Goal: Register for event/course

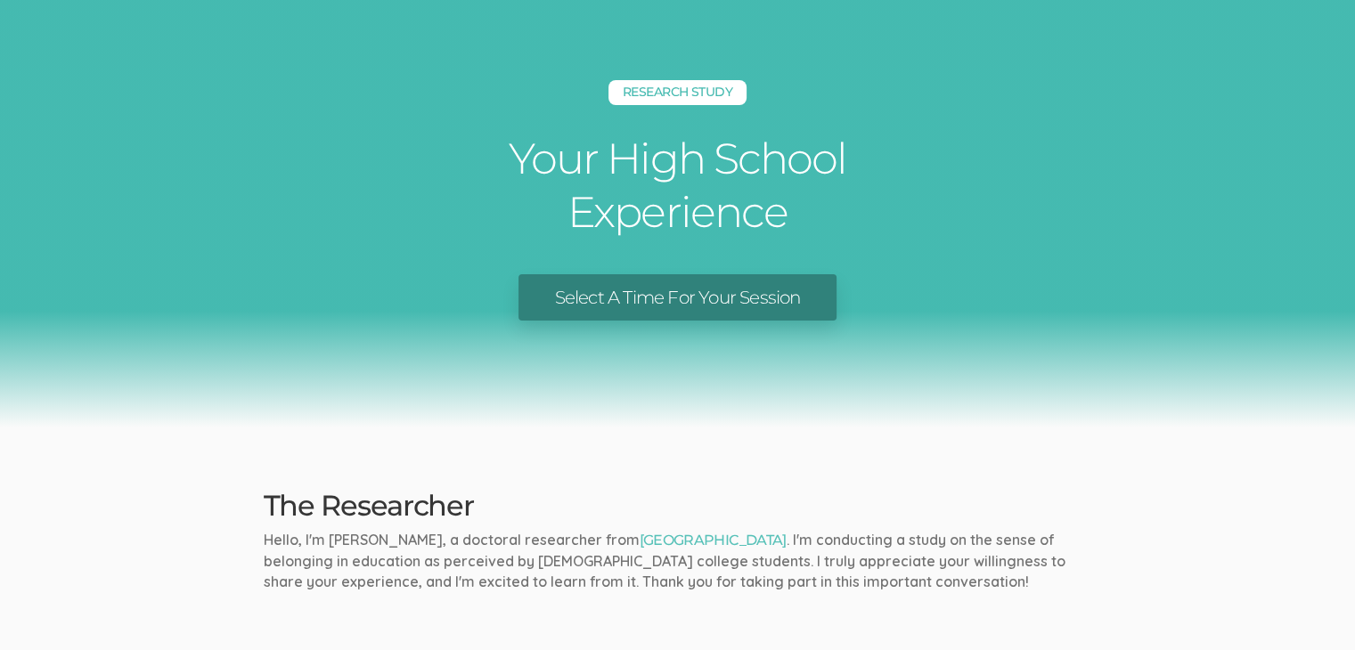
click at [810, 298] on link "Select A Time For Your Session" at bounding box center [676, 297] width 317 height 47
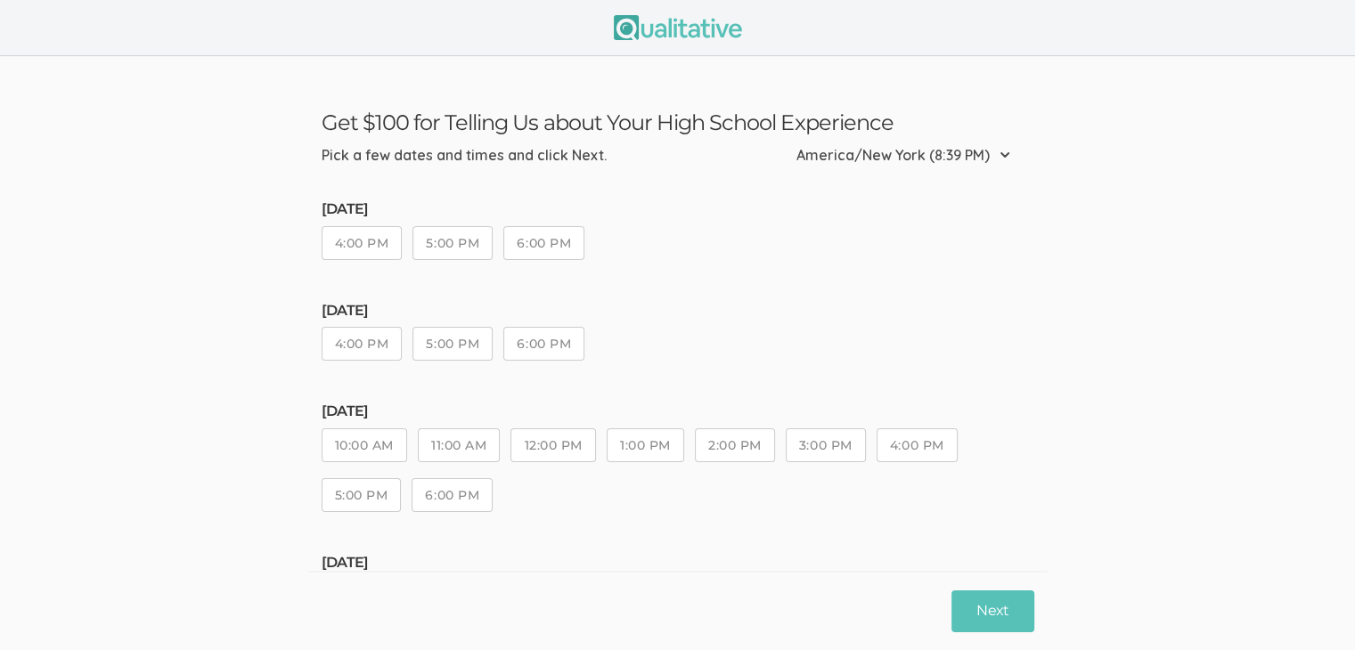
click at [346, 239] on button "4:00 PM" at bounding box center [362, 243] width 81 height 34
click at [365, 333] on button "4:00 PM" at bounding box center [362, 344] width 81 height 34
click at [460, 242] on button "5:00 PM" at bounding box center [452, 243] width 80 height 34
click at [461, 343] on button "5:00 PM" at bounding box center [452, 344] width 80 height 34
click at [446, 251] on button "5:00 PM" at bounding box center [452, 243] width 80 height 34
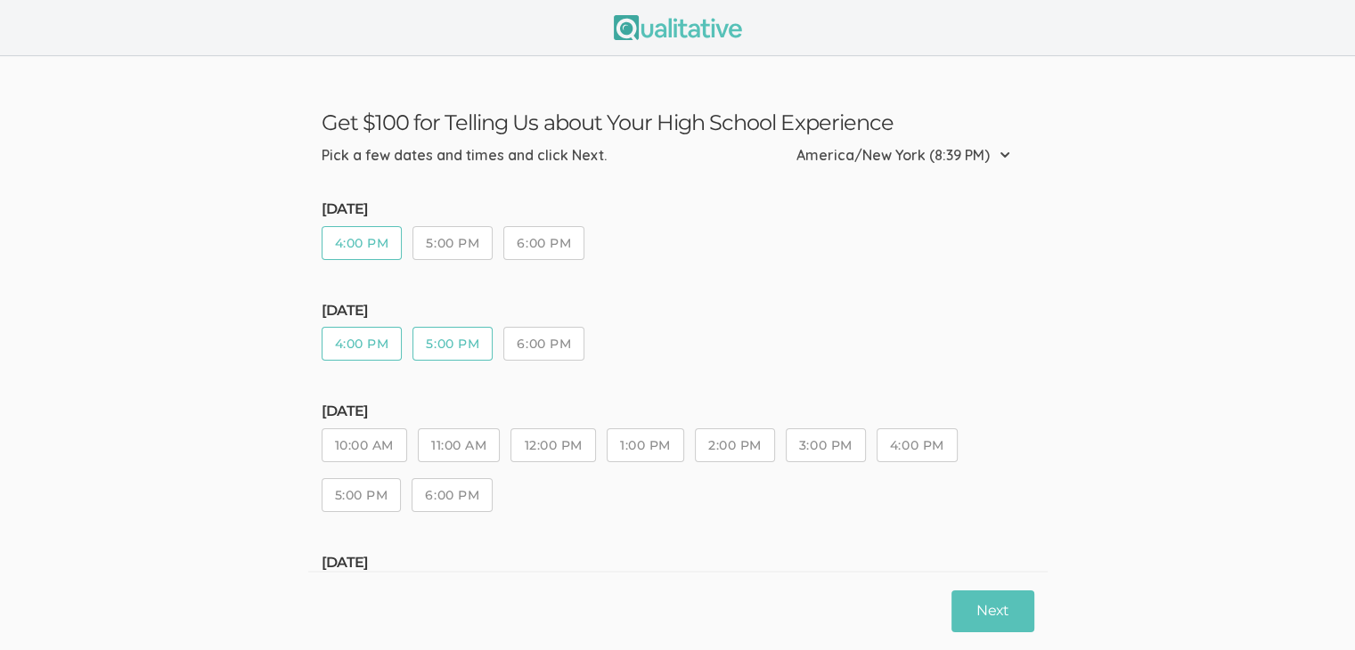
click at [466, 339] on button "5:00 PM" at bounding box center [452, 344] width 80 height 34
click at [378, 444] on button "10:00 AM" at bounding box center [365, 445] width 86 height 34
click at [453, 451] on button "11:00 AM" at bounding box center [459, 445] width 82 height 34
click at [531, 445] on button "12:00 PM" at bounding box center [552, 445] width 85 height 34
click at [619, 453] on button "1:00 PM" at bounding box center [646, 445] width 78 height 34
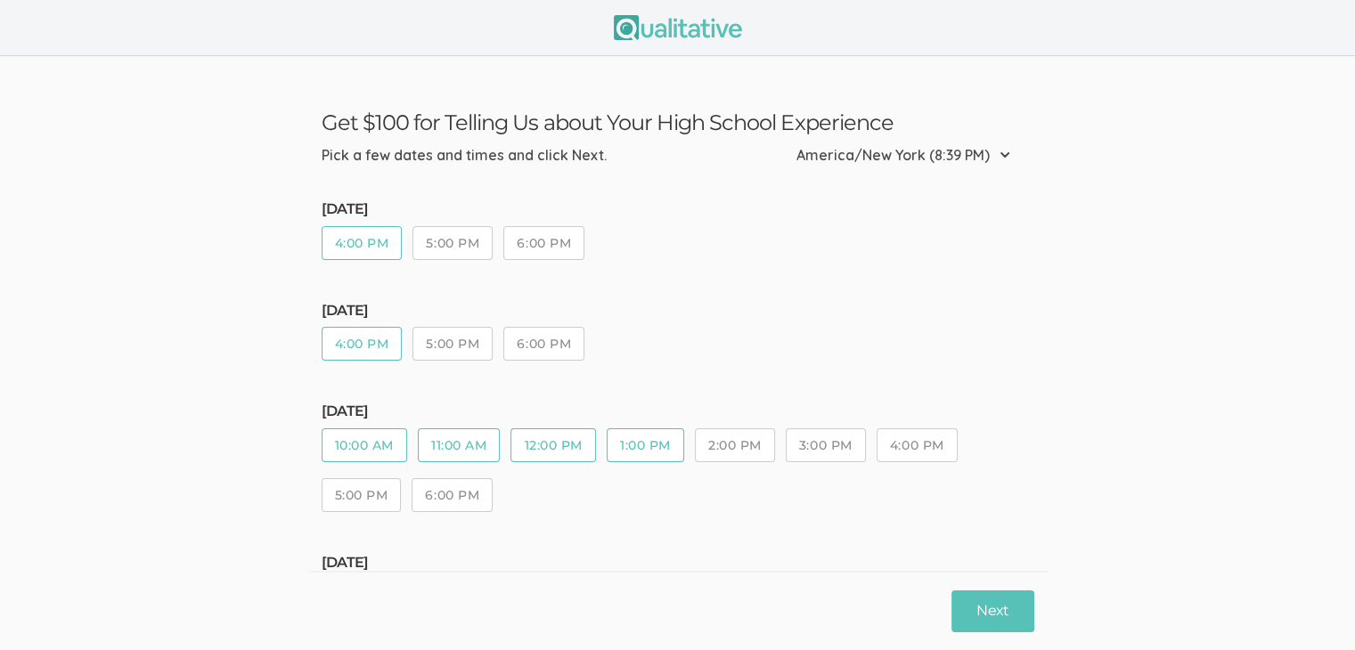
click at [741, 458] on button "2:00 PM" at bounding box center [735, 445] width 80 height 34
click at [836, 449] on button "3:00 PM" at bounding box center [826, 445] width 80 height 34
click at [916, 451] on button "4:00 PM" at bounding box center [917, 445] width 81 height 34
click at [453, 341] on button "5:00 PM" at bounding box center [452, 344] width 80 height 34
click at [445, 250] on button "5:00 PM" at bounding box center [452, 243] width 80 height 34
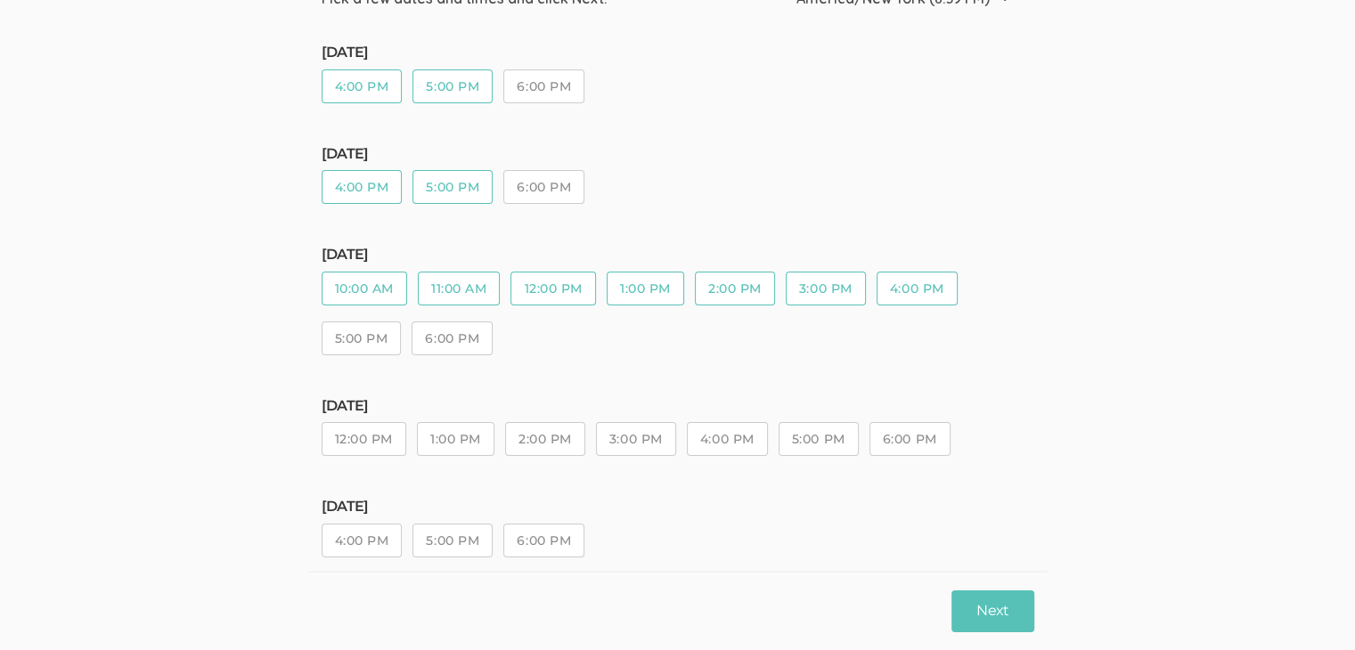
scroll to position [184, 0]
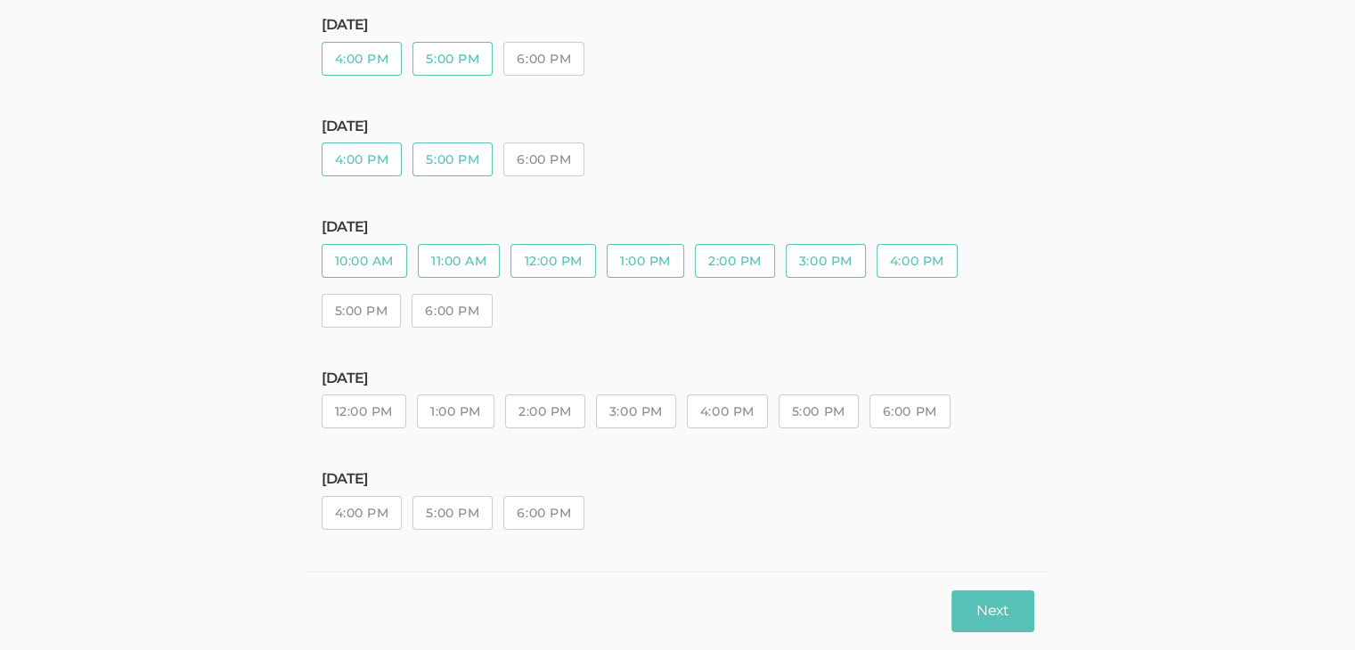
click at [369, 412] on button "12:00 PM" at bounding box center [364, 412] width 85 height 34
click at [456, 415] on button "1:00 PM" at bounding box center [456, 412] width 78 height 34
click at [563, 408] on button "2:00 PM" at bounding box center [545, 412] width 80 height 34
click at [636, 419] on button "3:00 PM" at bounding box center [636, 412] width 80 height 34
click at [714, 427] on button "4:00 PM" at bounding box center [727, 412] width 81 height 34
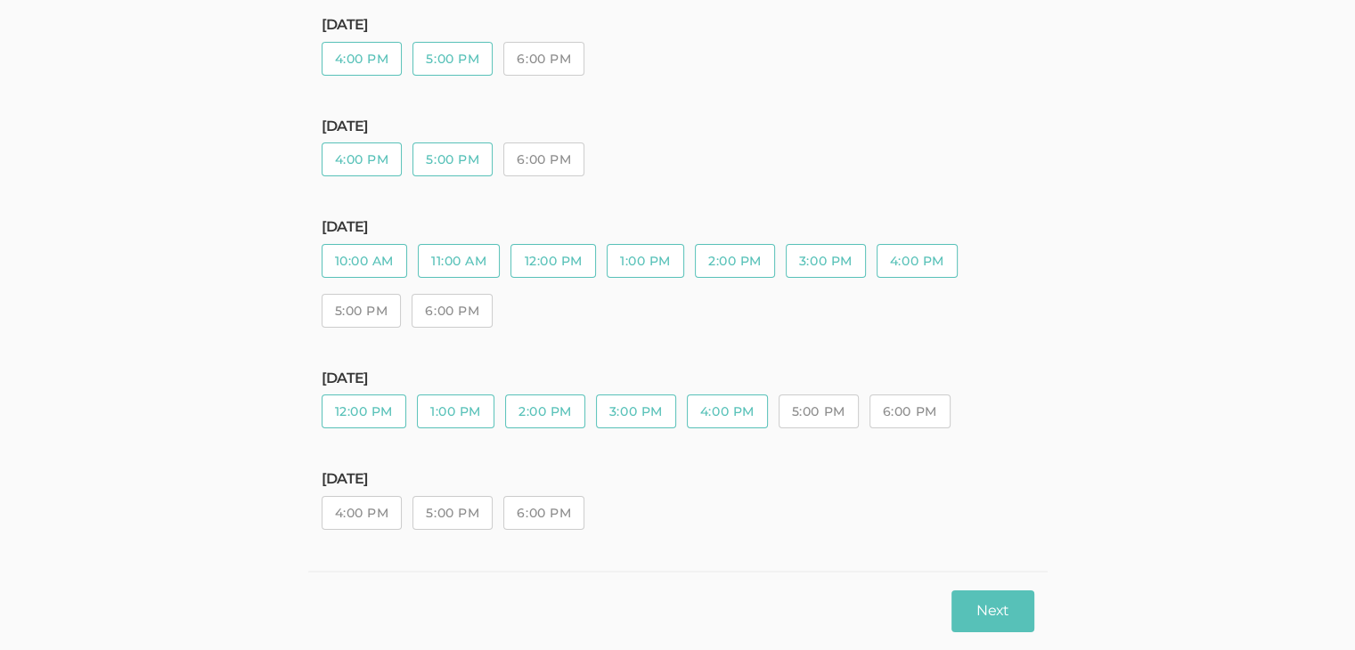
click at [820, 414] on button "5:00 PM" at bounding box center [819, 412] width 80 height 34
click at [354, 515] on button "4:00 PM" at bounding box center [362, 513] width 81 height 34
click at [420, 518] on button "5:00 PM" at bounding box center [452, 513] width 80 height 34
click at [545, 510] on button "6:00 PM" at bounding box center [543, 513] width 81 height 34
click at [360, 420] on button "12:00 PM" at bounding box center [364, 412] width 85 height 34
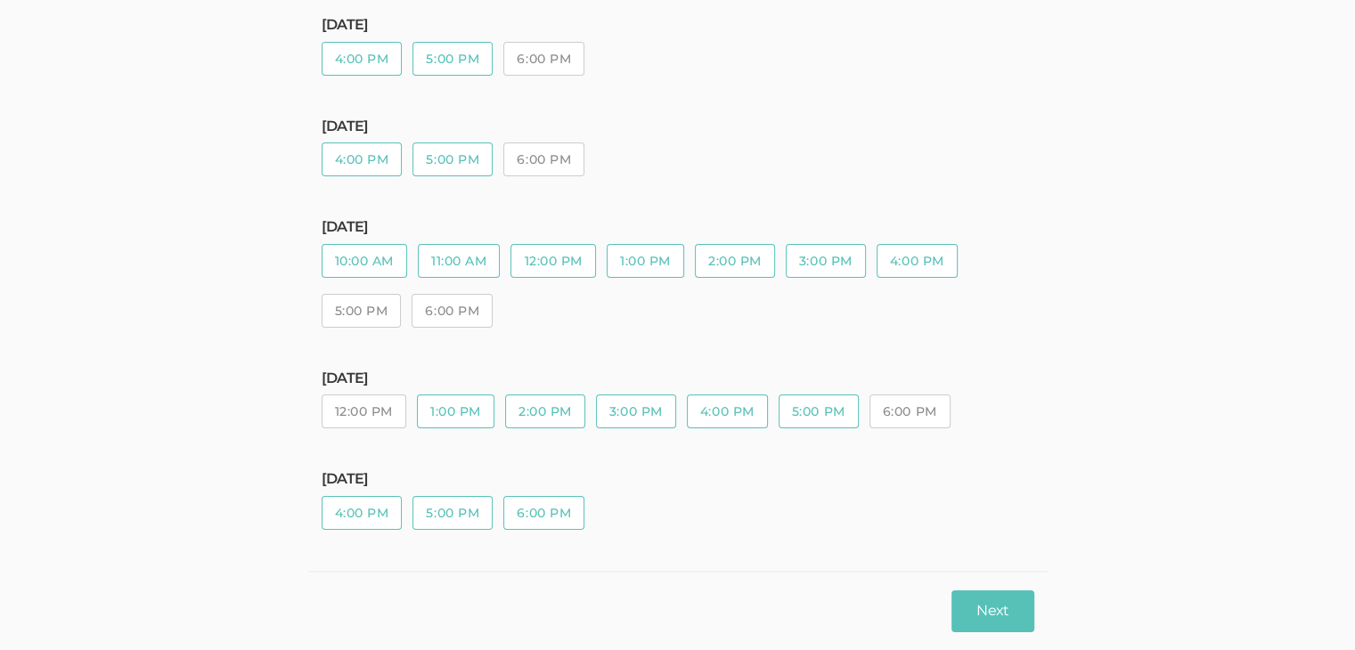
click at [446, 428] on div "[DATE] 12:00 PM 1:00 PM 2:00 PM 3:00 PM 4:00 PM 5:00 PM 6:00 PM" at bounding box center [678, 408] width 713 height 75
click at [480, 407] on button "1:00 PM" at bounding box center [456, 412] width 78 height 34
click at [549, 403] on button "2:00 PM" at bounding box center [545, 412] width 80 height 34
click at [616, 404] on button "3:00 PM" at bounding box center [636, 412] width 80 height 34
click at [915, 403] on button "6:00 PM" at bounding box center [909, 412] width 81 height 34
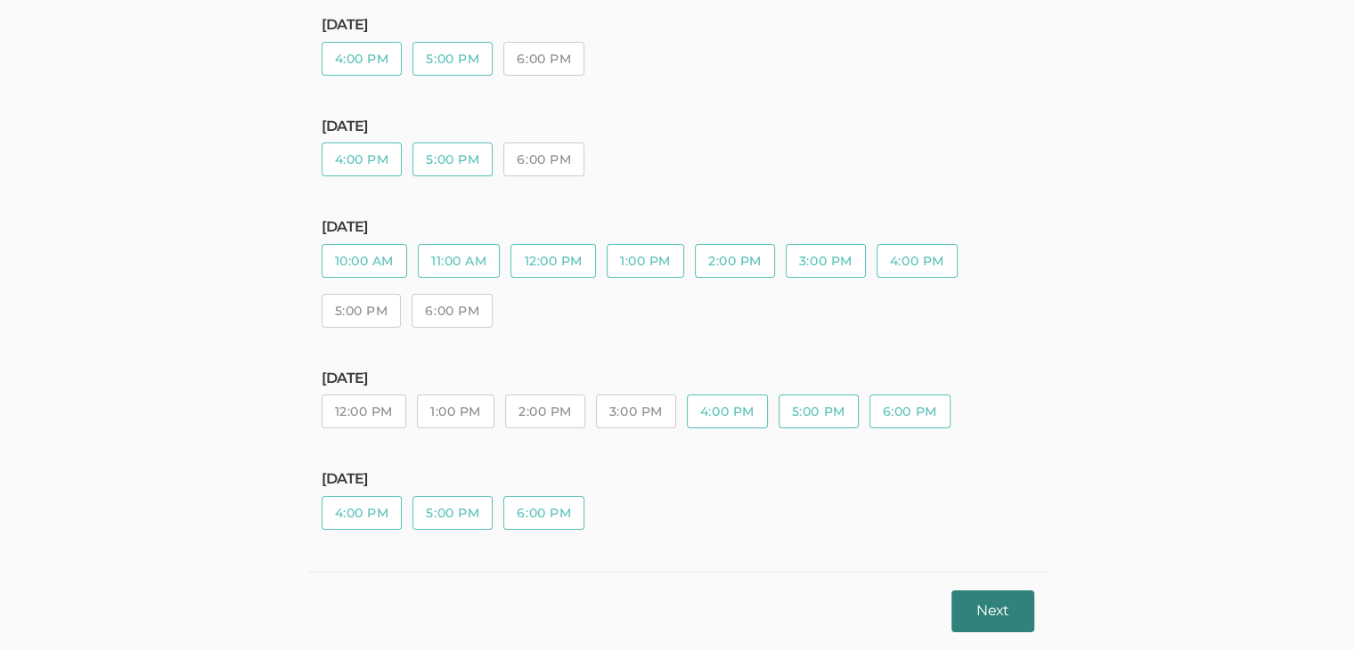
click at [981, 610] on button "Next" at bounding box center [992, 612] width 82 height 42
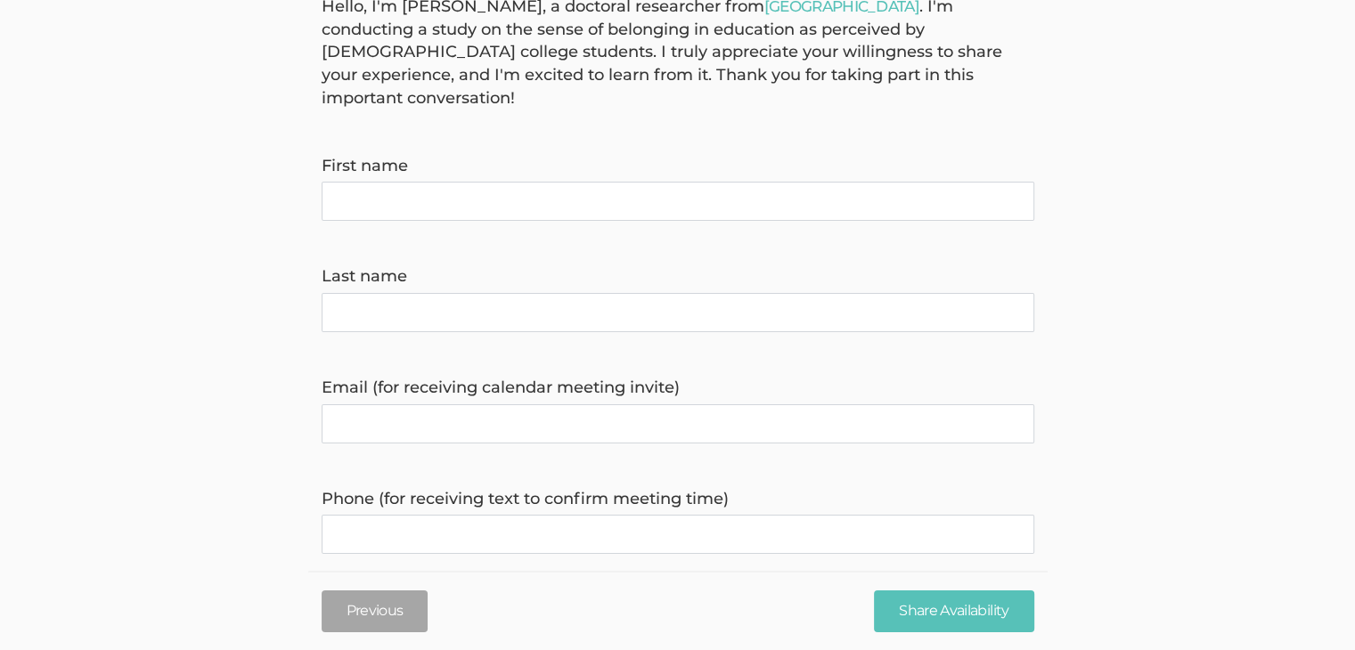
scroll to position [0, 0]
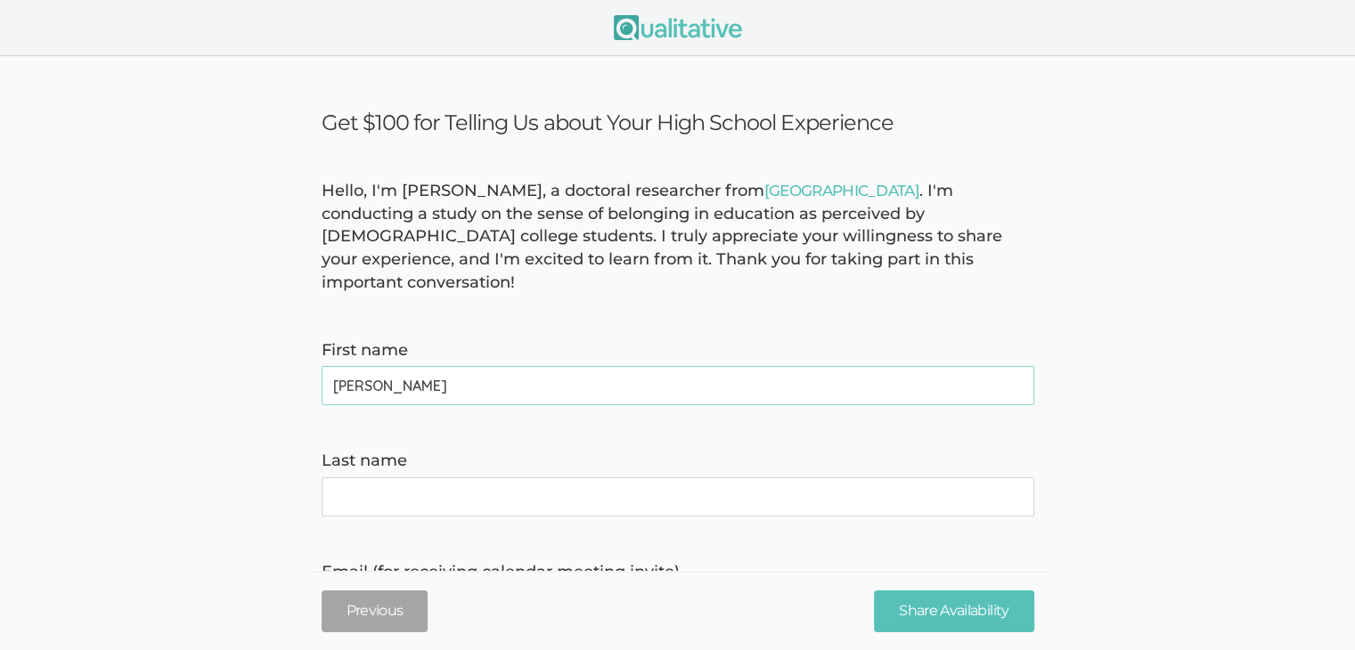
type name "[PERSON_NAME]"
click at [470, 482] on name "Last name" at bounding box center [678, 496] width 713 height 39
type name "[PERSON_NAME]"
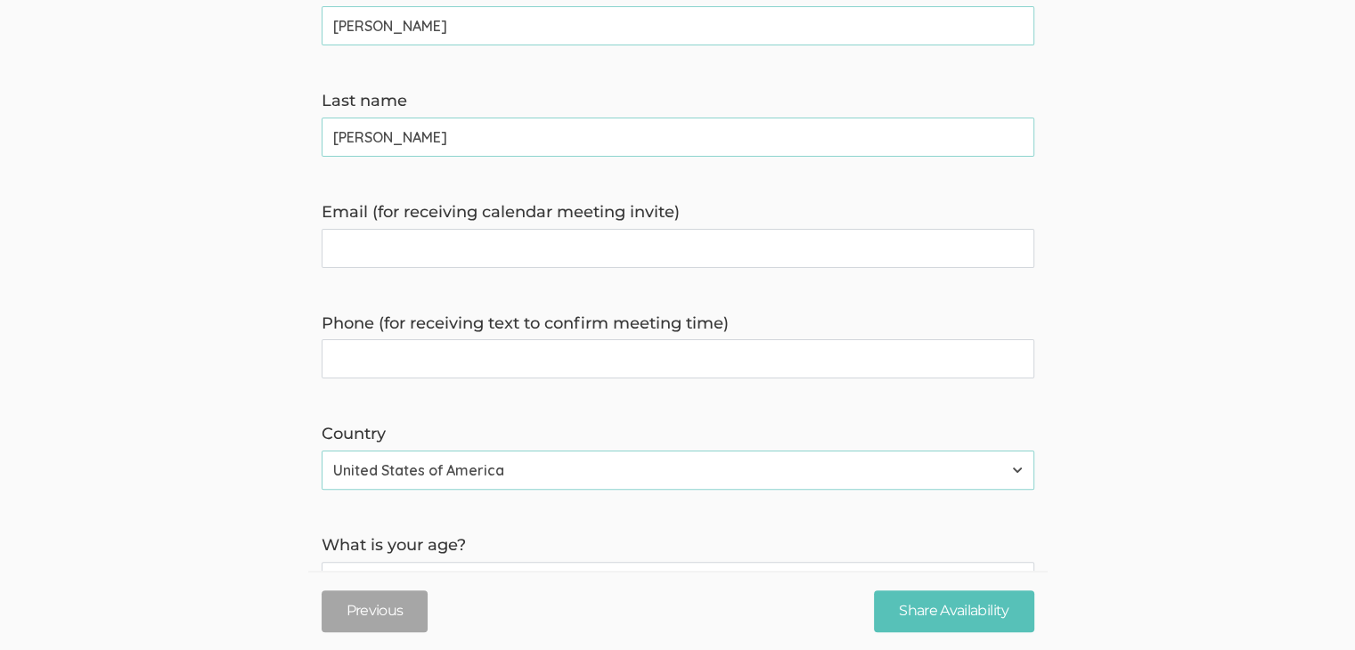
scroll to position [399, 0]
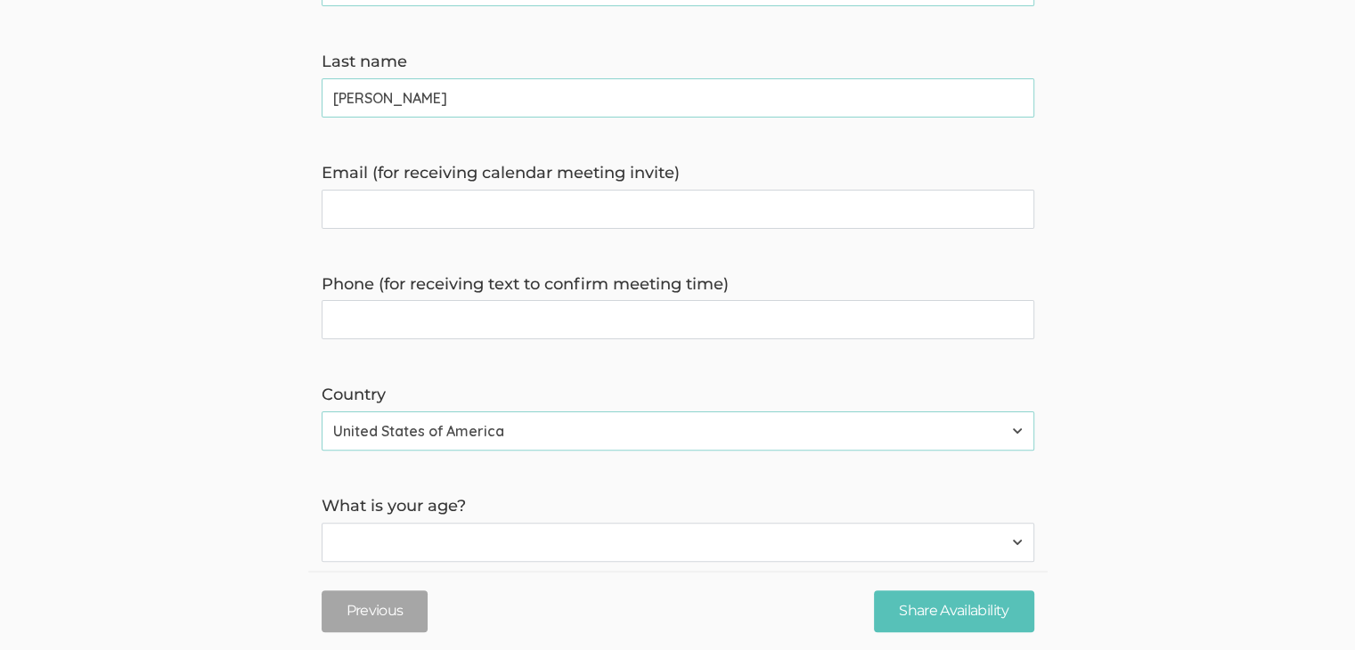
click at [784, 190] on invite\) "Email (for receiving calendar meeting invite)" at bounding box center [678, 209] width 713 height 39
type invite\) "[EMAIL_ADDRESS][DOMAIN_NAME]"
type time\) "2022090224"
click at [440, 523] on select "Less than 18 years 18 to 34 years More than 34 years" at bounding box center [678, 542] width 713 height 39
select select "1"
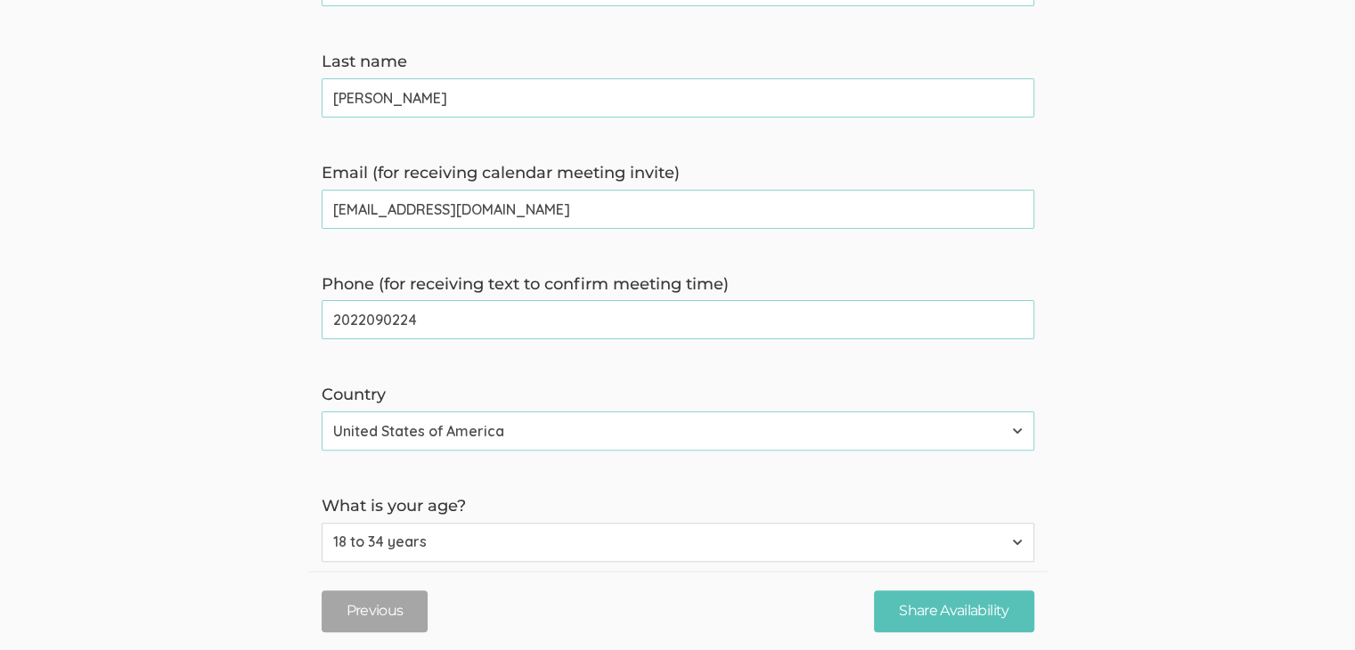
click at [322, 523] on select "Less than 18 years 18 to 34 years More than 34 years" at bounding box center [678, 542] width 713 height 39
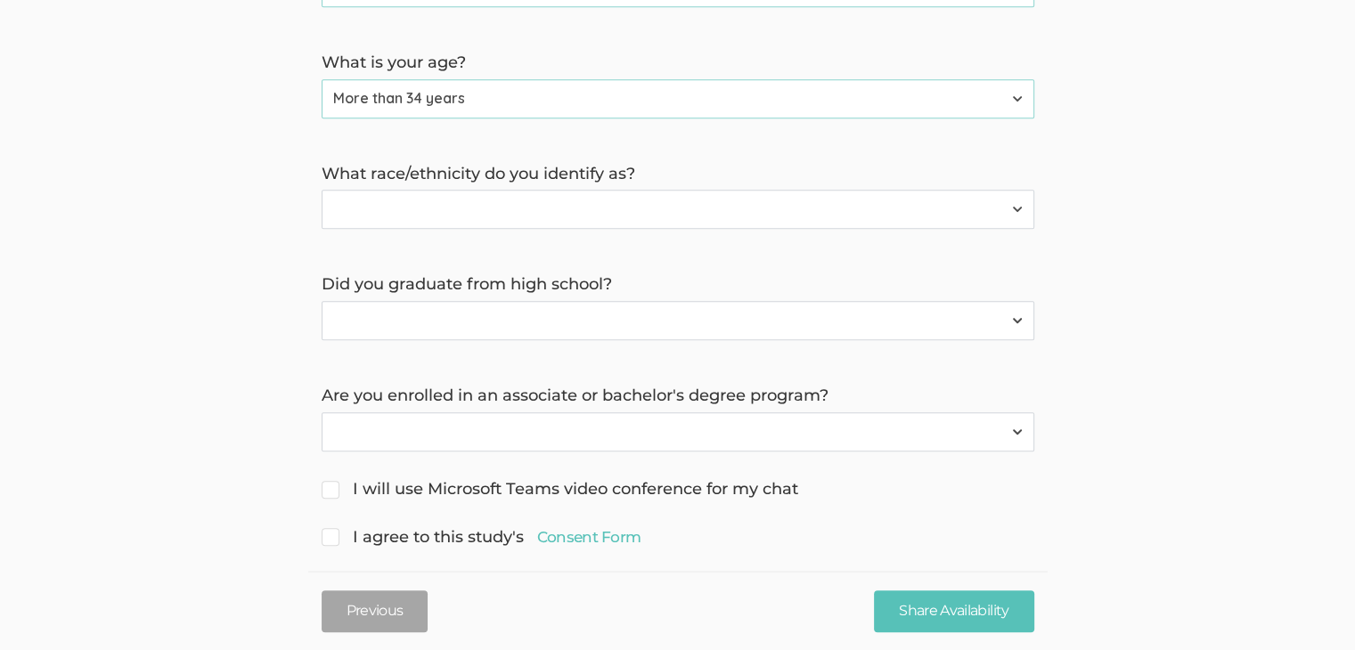
scroll to position [845, 0]
click at [937, 188] on select "[DEMOGRAPHIC_DATA] or [US_STATE][DEMOGRAPHIC_DATA] Black or [DEMOGRAPHIC_DATA] …" at bounding box center [678, 207] width 713 height 39
select select "2"
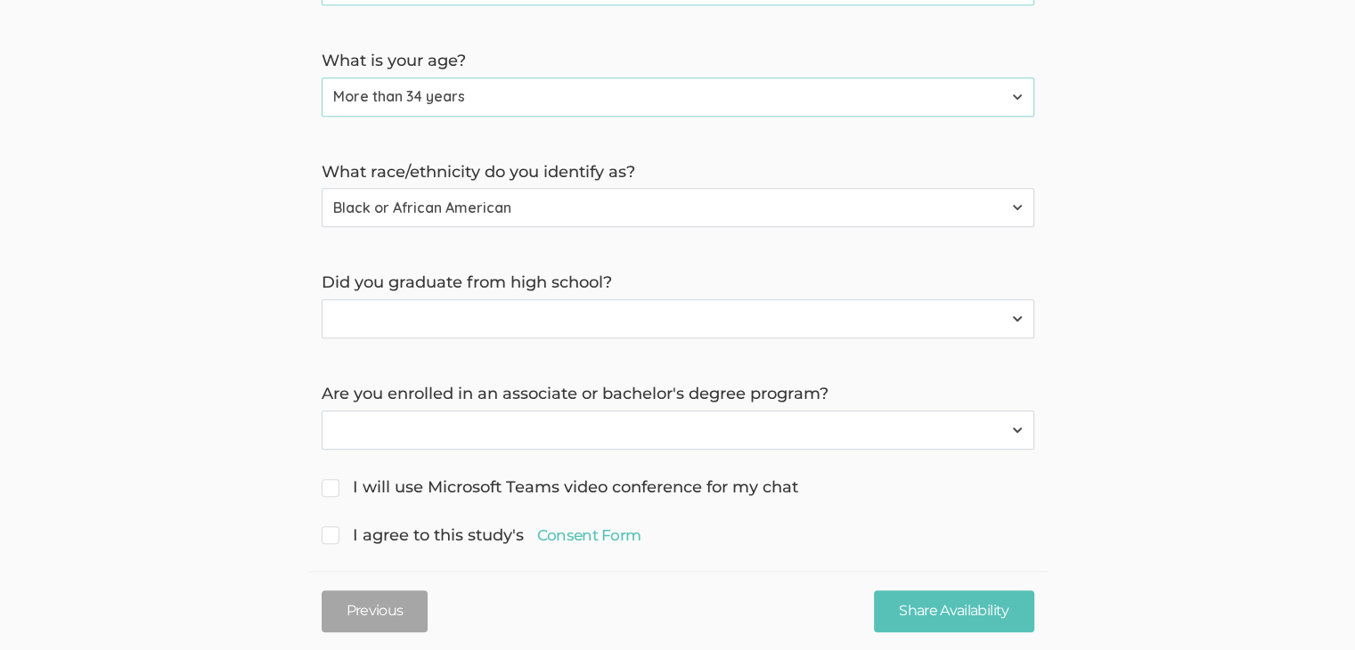
click at [322, 188] on select "[DEMOGRAPHIC_DATA] or [US_STATE][DEMOGRAPHIC_DATA] Black or [DEMOGRAPHIC_DATA] …" at bounding box center [678, 207] width 713 height 39
click at [776, 299] on select "Yes No" at bounding box center [678, 318] width 713 height 39
select select "0"
click at [322, 299] on select "Yes No" at bounding box center [678, 318] width 713 height 39
click at [753, 411] on select "Yes No" at bounding box center [678, 430] width 713 height 39
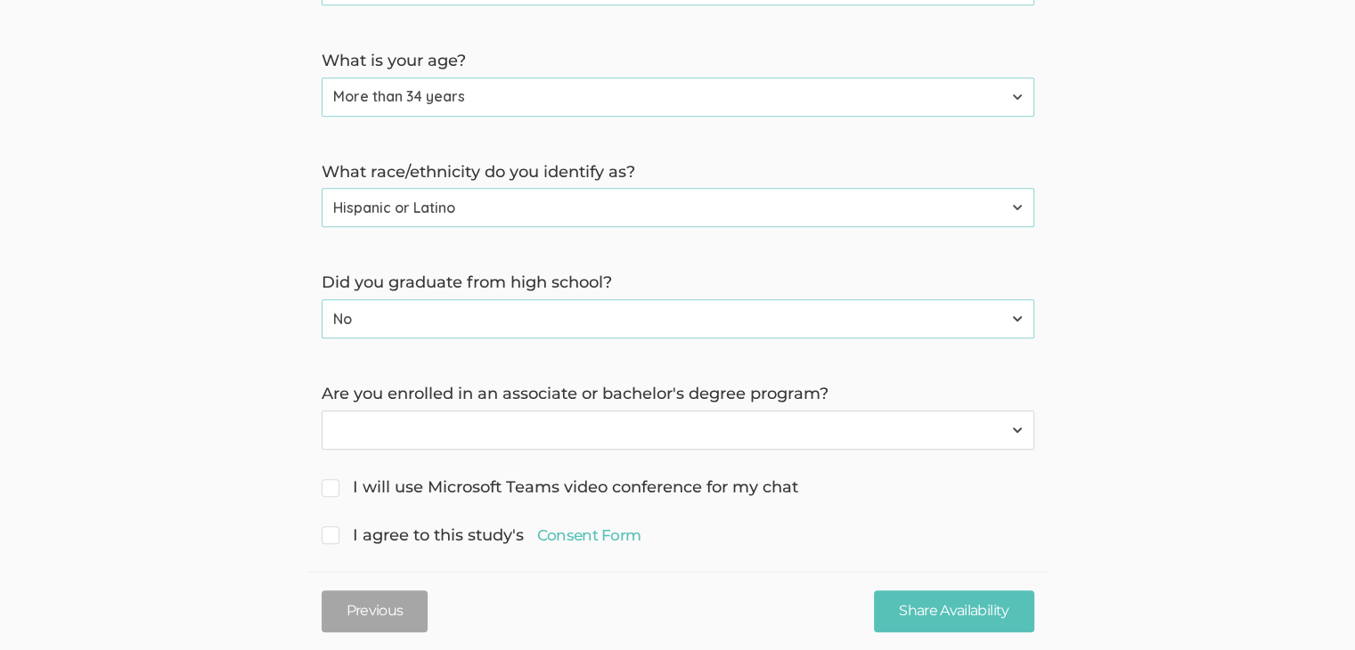
select select "0"
click at [322, 411] on select "Yes No" at bounding box center [678, 430] width 713 height 39
click at [702, 477] on span "I will use Microsoft Teams video conference for my chat" at bounding box center [560, 488] width 477 height 23
click at [333, 480] on input "I will use Microsoft Teams video conference for my chat" at bounding box center [328, 486] width 12 height 12
checkbox input "true"
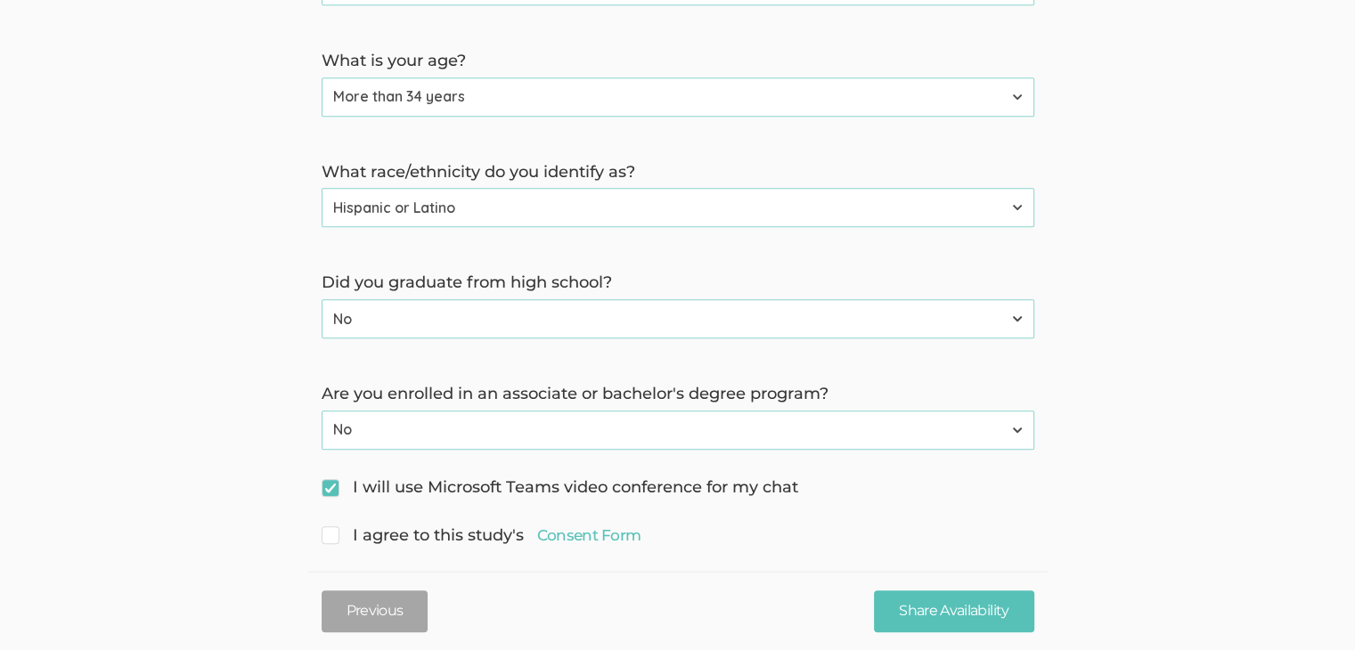
click at [499, 525] on span "I agree to this study's Consent Form" at bounding box center [482, 536] width 320 height 23
click at [333, 528] on input "I agree to this study's Consent Form" at bounding box center [328, 534] width 12 height 12
checkbox input "true"
click at [1010, 600] on input "Share Availability" at bounding box center [953, 612] width 159 height 42
